Goal: Information Seeking & Learning: Stay updated

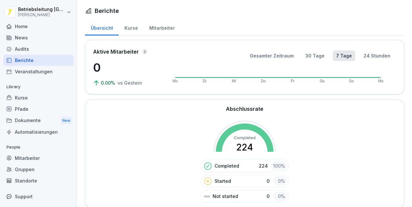
click at [23, 40] on div "News" at bounding box center [38, 37] width 70 height 11
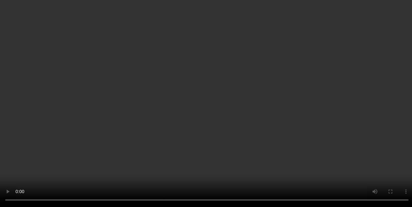
scroll to position [1399, 0]
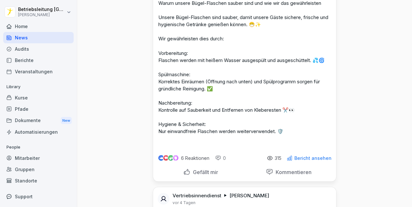
scroll to position [1786, 0]
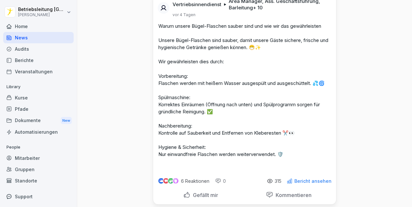
drag, startPoint x: 188, startPoint y: 130, endPoint x: 174, endPoint y: 97, distance: 35.0
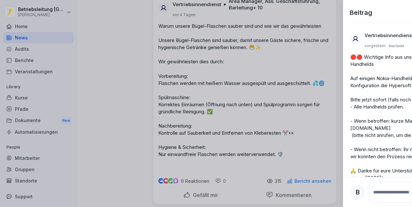
drag, startPoint x: 174, startPoint y: 97, endPoint x: 142, endPoint y: 131, distance: 46.4
click at [142, 131] on div at bounding box center [206, 103] width 412 height 207
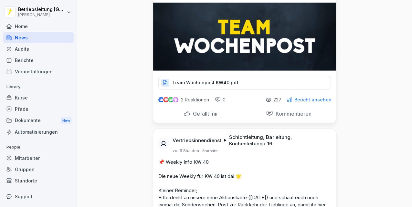
scroll to position [0, 0]
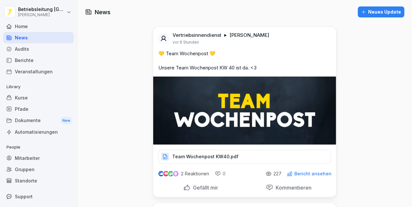
click at [203, 157] on p "Team Wochenpost KW40.pdf" at bounding box center [205, 156] width 66 height 6
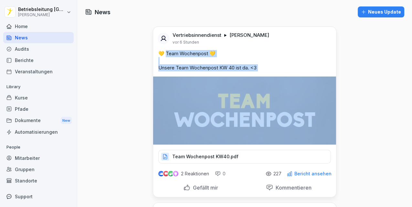
drag, startPoint x: 165, startPoint y: 53, endPoint x: 344, endPoint y: 138, distance: 198.1
drag, startPoint x: 344, startPoint y: 138, endPoint x: 355, endPoint y: 135, distance: 11.4
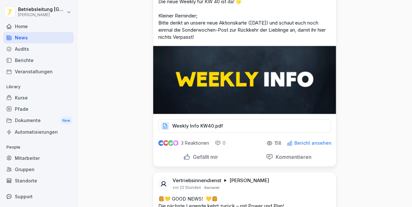
scroll to position [258, 0]
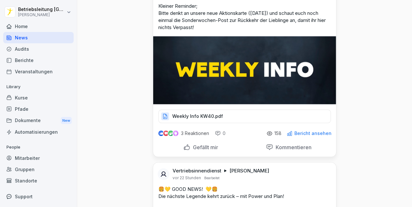
click at [189, 113] on p "Weekly Info KW40.pdf" at bounding box center [197, 116] width 51 height 6
click at [200, 113] on p "Weekly Info KW40.pdf" at bounding box center [197, 116] width 51 height 6
